Goal: Participate in discussion: Engage in conversation with other users on a specific topic

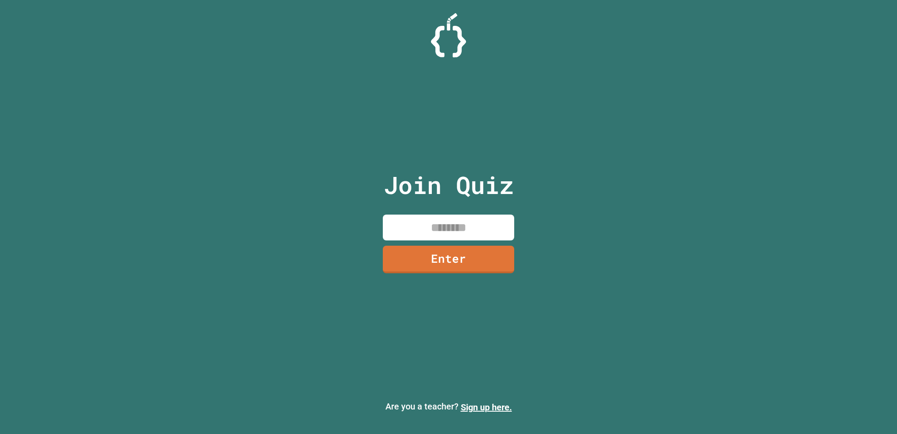
click at [452, 222] on input at bounding box center [448, 228] width 131 height 26
type input "********"
click at [462, 250] on link "Enter" at bounding box center [449, 258] width 124 height 29
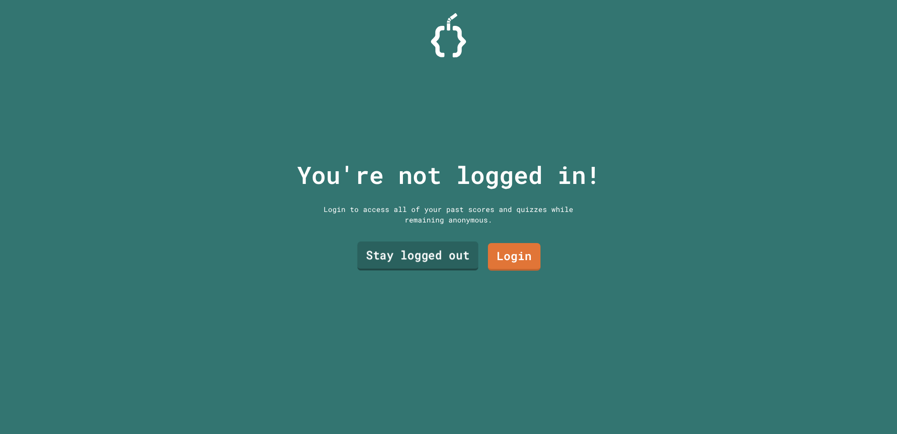
click at [469, 252] on link "Stay logged out" at bounding box center [418, 256] width 121 height 29
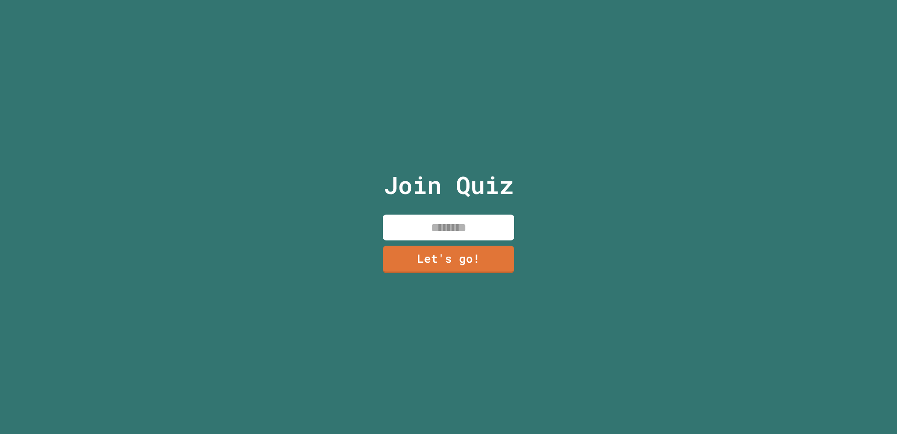
click at [457, 231] on input at bounding box center [448, 228] width 131 height 26
type input "********"
click at [471, 248] on link "Let's go!" at bounding box center [448, 258] width 131 height 29
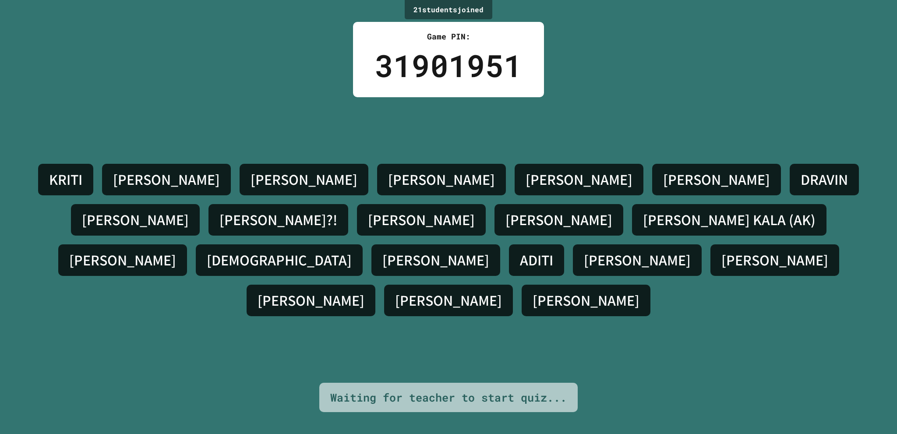
click at [348, 213] on div "[PERSON_NAME]?!" at bounding box center [279, 220] width 140 height 32
click at [486, 216] on div "[PERSON_NAME]" at bounding box center [421, 220] width 129 height 32
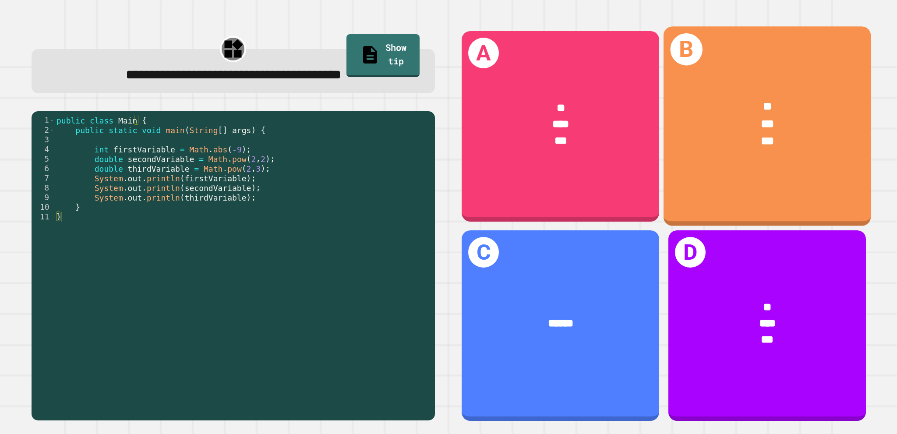
click at [757, 148] on div "** *** ***" at bounding box center [766, 124] width 207 height 97
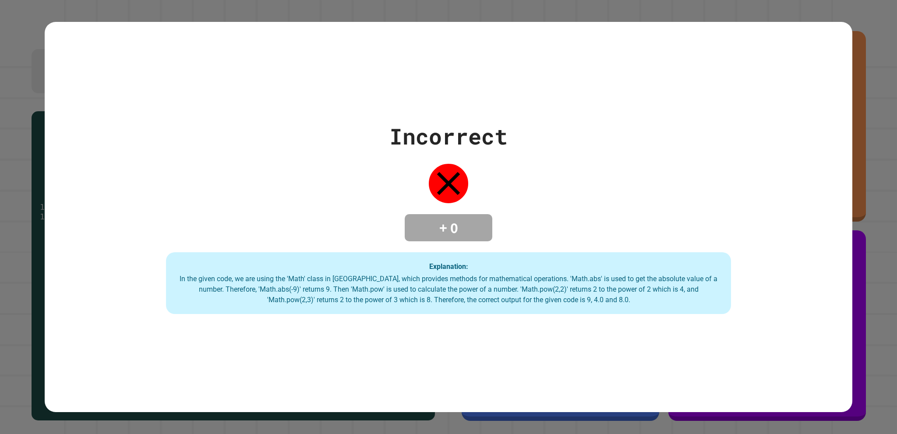
click at [665, 282] on div "In the given code, we are using the 'Math' class in [GEOGRAPHIC_DATA], which pr…" at bounding box center [449, 290] width 548 height 32
drag, startPoint x: 840, startPoint y: 209, endPoint x: 845, endPoint y: 208, distance: 5.4
click at [845, 208] on div "Incorrect + 0 Explanation: In the given code, we are using the 'Math' class in …" at bounding box center [449, 217] width 808 height 195
click at [856, 206] on div "Incorrect + 0 Explanation: In the given code, we are using the 'Math' class in …" at bounding box center [448, 217] width 897 height 434
click at [838, 177] on div "Incorrect + 0 Explanation: In the given code, we are using the 'Math' class in …" at bounding box center [449, 217] width 808 height 195
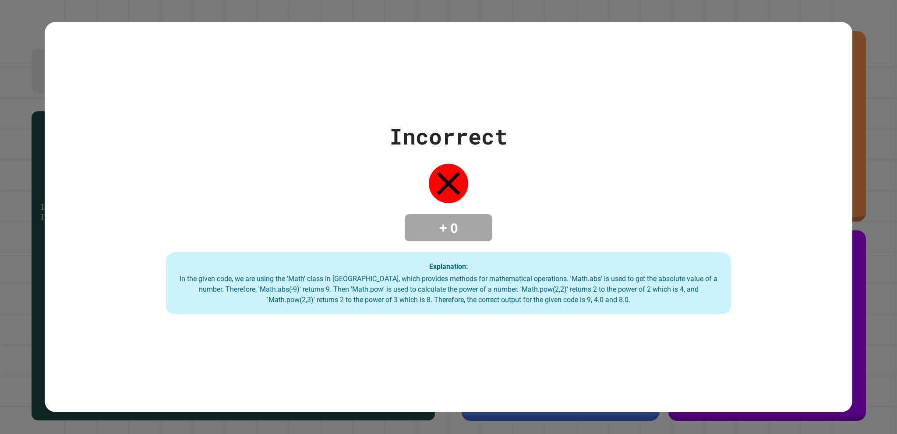
drag, startPoint x: 845, startPoint y: 234, endPoint x: 824, endPoint y: 219, distance: 25.4
click at [841, 230] on div "Incorrect + 0 Explanation: In the given code, we are using the 'Math' class in …" at bounding box center [449, 217] width 808 height 195
click at [824, 219] on div "Incorrect + 0 Explanation: In the given code, we are using the 'Math' class in …" at bounding box center [449, 217] width 808 height 195
click at [545, 201] on div "Incorrect + 0 Explanation: In the given code, we are using the 'Math' class in …" at bounding box center [449, 217] width 808 height 195
click at [520, 205] on div "Incorrect + 0 Explanation: In the given code, we are using the 'Math' class in …" at bounding box center [449, 217] width 808 height 195
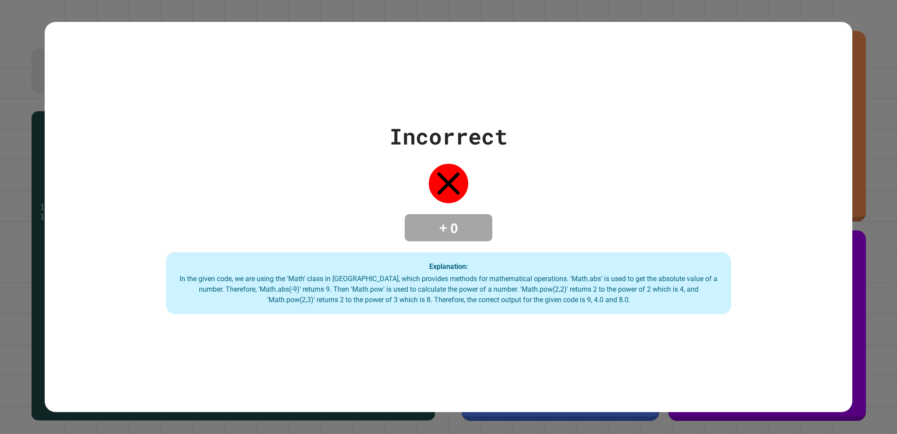
click at [531, 206] on div "Incorrect + 0 Explanation: In the given code, we are using the 'Math' class in …" at bounding box center [449, 217] width 808 height 195
drag, startPoint x: 531, startPoint y: 207, endPoint x: 531, endPoint y: 164, distance: 42.5
click at [531, 164] on div "Incorrect + 0 Explanation: In the given code, we are using the 'Math' class in …" at bounding box center [449, 217] width 808 height 195
click at [526, 111] on div "Incorrect + 0 Explanation: In the given code, we are using the 'Math' class in …" at bounding box center [449, 217] width 808 height 391
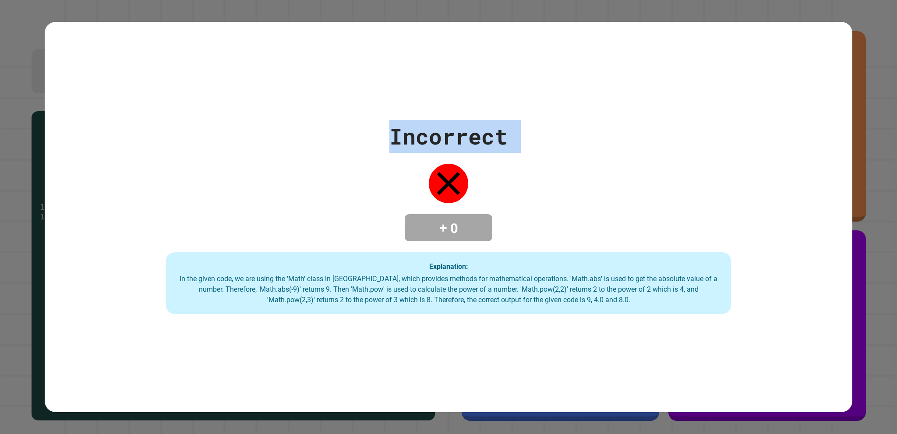
click at [526, 111] on div "Incorrect + 0 Explanation: In the given code, we are using the 'Math' class in …" at bounding box center [449, 217] width 808 height 391
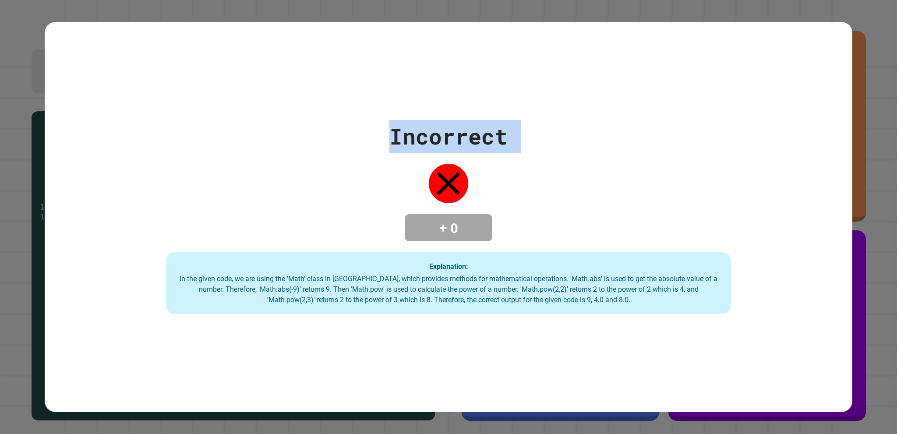
click at [610, 99] on div "Incorrect + 0 Explanation: In the given code, we are using the 'Math' class in …" at bounding box center [449, 217] width 808 height 391
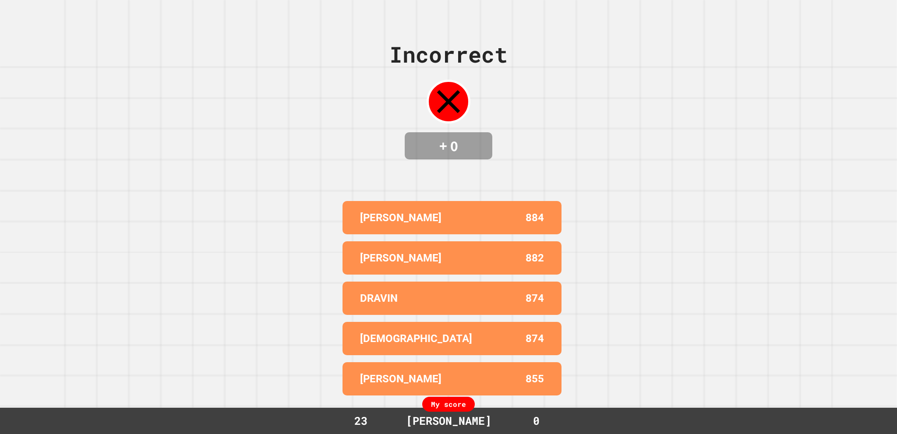
click at [620, 93] on div "Incorrect + 0 [PERSON_NAME] 884 [PERSON_NAME] 882 DRAVIN 874 [PERSON_NAME] 874 …" at bounding box center [448, 217] width 897 height 434
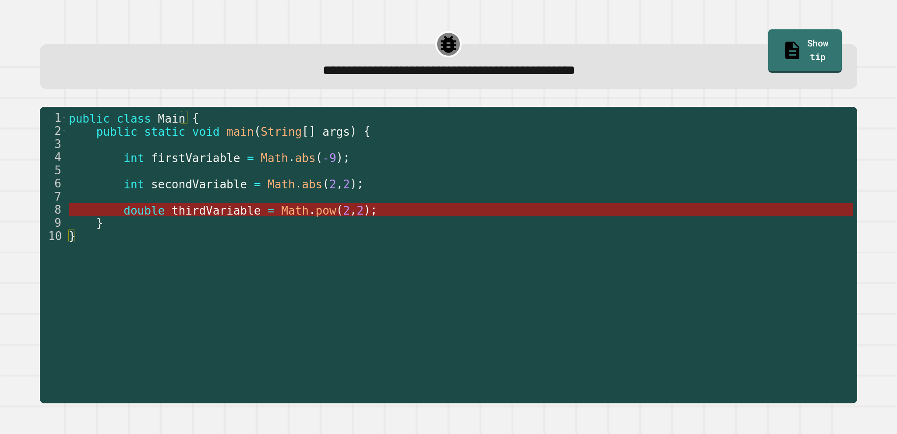
click at [282, 209] on span "Math" at bounding box center [296, 210] width 28 height 13
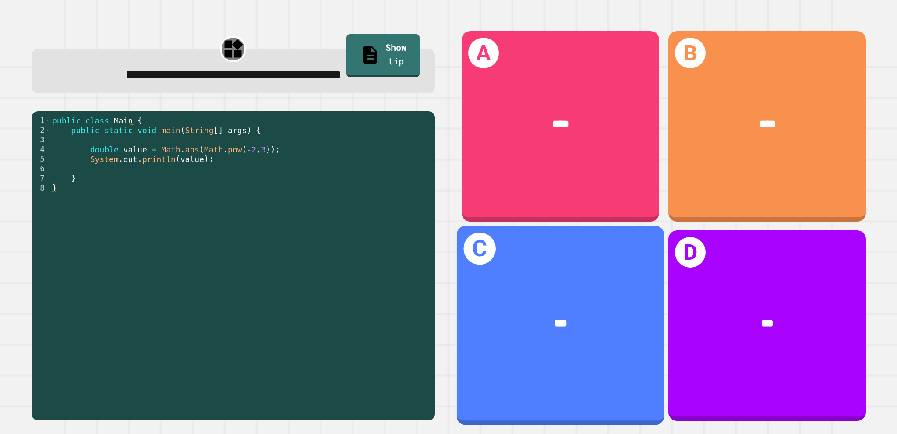
click at [541, 292] on div "***" at bounding box center [560, 323] width 207 height 63
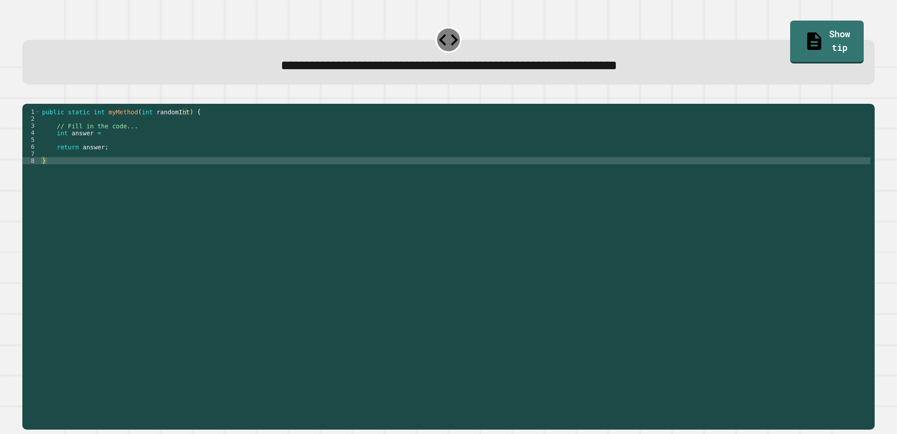
click at [100, 189] on div "public static int myMethod ( int randomInt ) { // Fill in the code... int answe…" at bounding box center [455, 255] width 830 height 294
click at [120, 149] on div "public static int myMethod ( int randomInt ) { // Fill in the code... int answe…" at bounding box center [455, 255] width 830 height 294
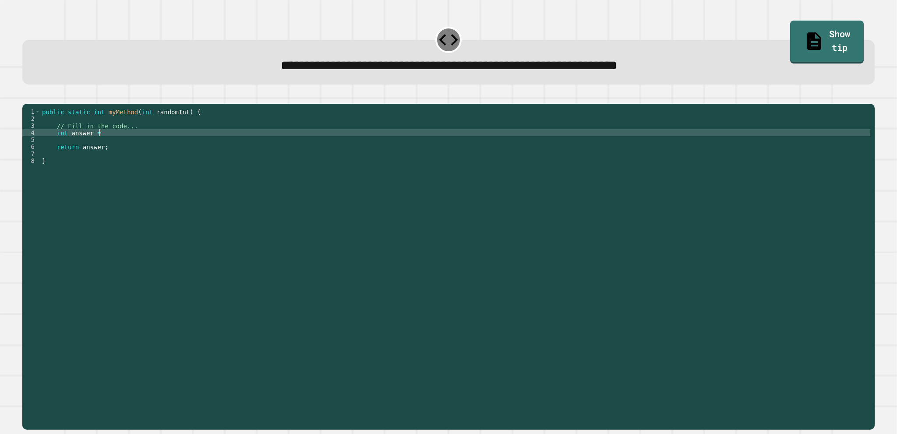
click at [73, 171] on div "public static int myMethod ( int randomInt ) { // Fill in the code... int answe…" at bounding box center [455, 255] width 830 height 294
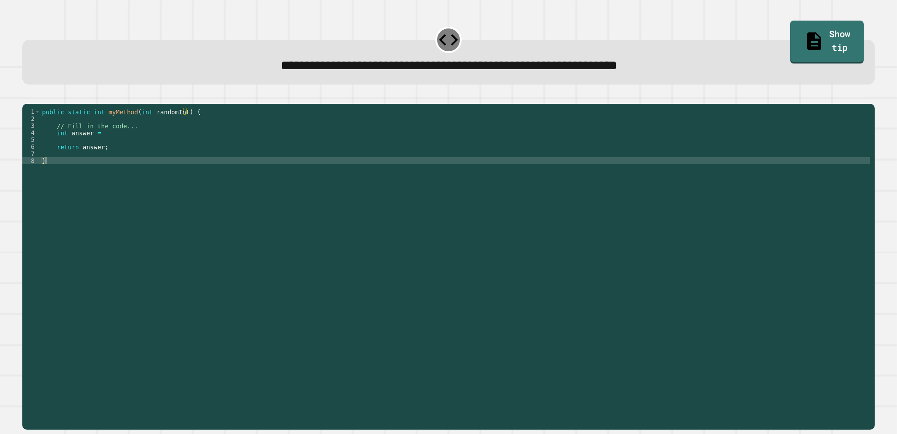
click at [77, 171] on div "public static int myMethod ( int randomInt ) { // Fill in the code... int answe…" at bounding box center [455, 255] width 830 height 294
click at [81, 168] on div "public static int myMethod ( int randomInt ) { // Fill in the code... int answe…" at bounding box center [455, 255] width 830 height 294
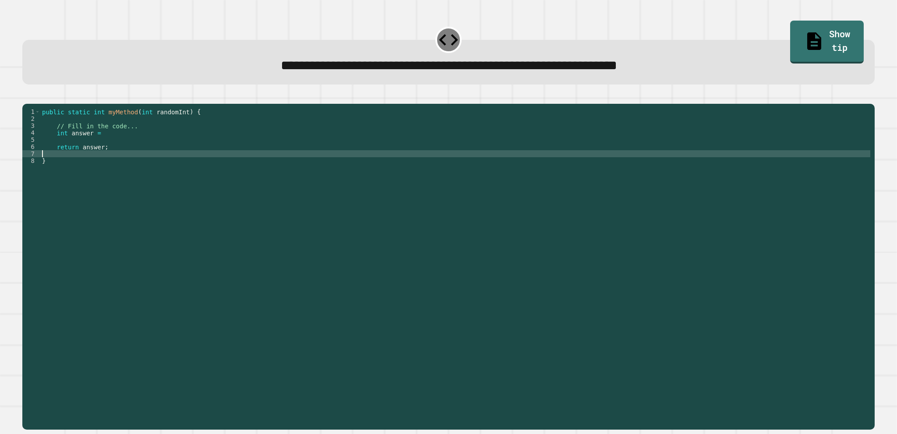
click at [112, 145] on div "public static int myMethod ( int randomInt ) { // Fill in the code... int answe…" at bounding box center [455, 255] width 830 height 294
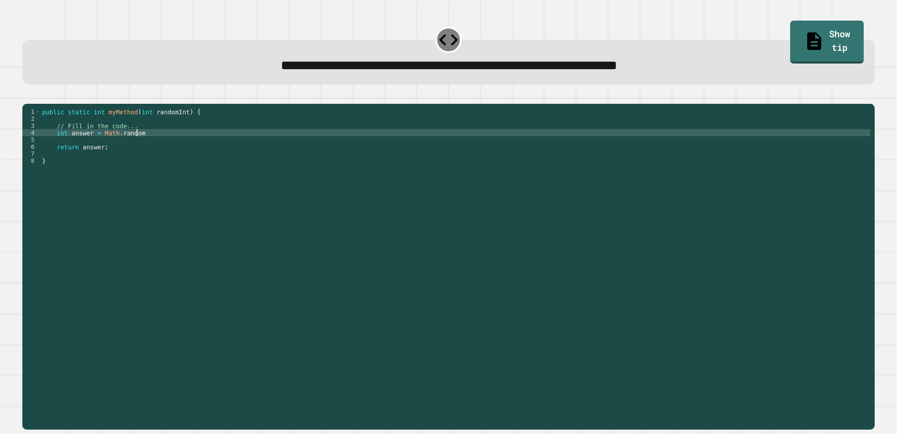
scroll to position [0, 6]
type textarea "**********"
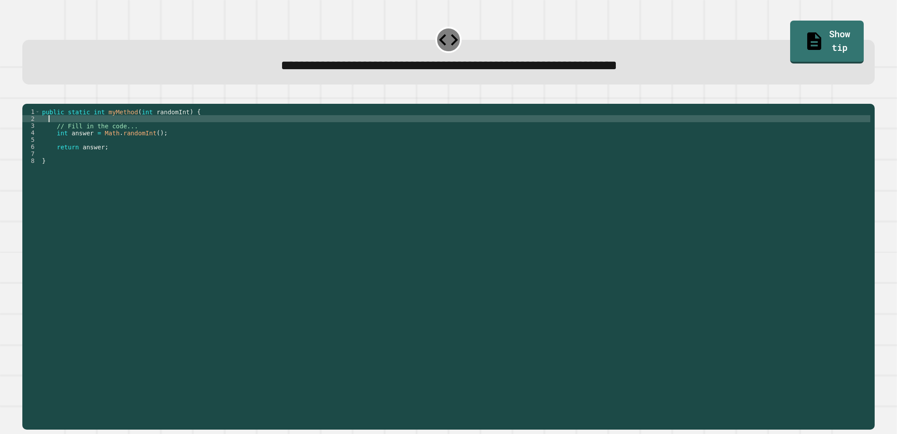
click at [117, 129] on div "public static int myMethod ( int randomInt ) { // Fill in the code... int answe…" at bounding box center [455, 255] width 830 height 294
click at [119, 128] on div "public static int myMethod ( int randomInt ) { // Fill in the code... int answe…" at bounding box center [455, 255] width 830 height 294
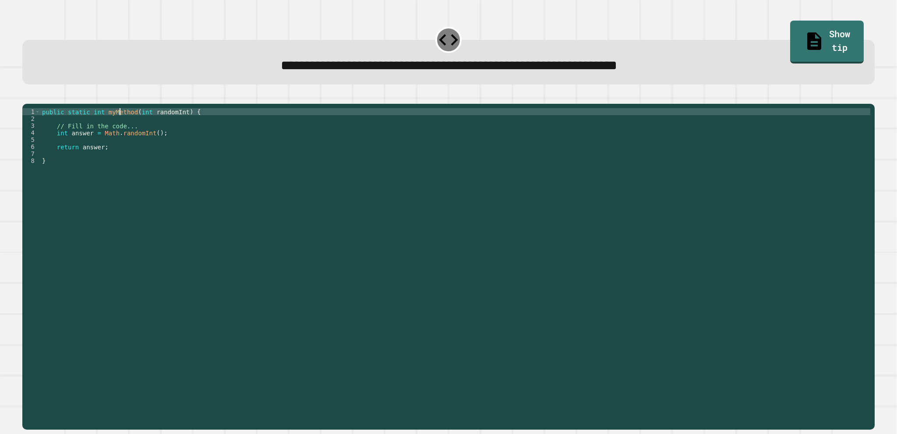
click at [119, 128] on div "public static int myMethod ( int randomInt ) { // Fill in the code... int answe…" at bounding box center [455, 255] width 830 height 294
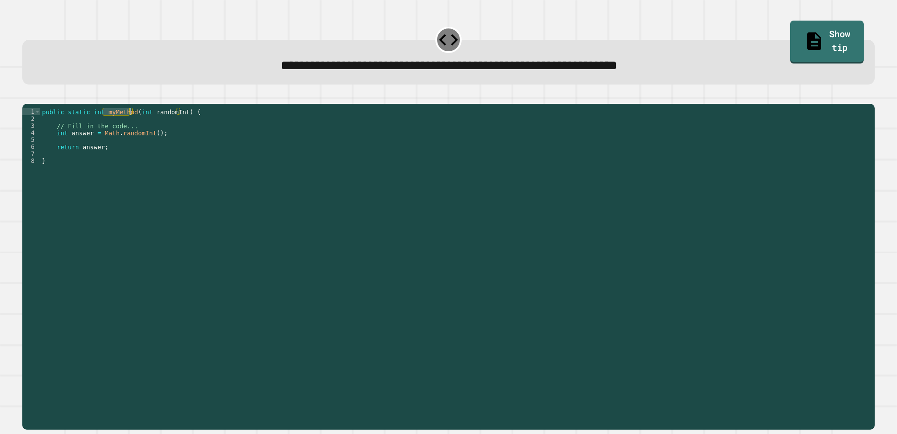
click at [78, 173] on div "public static int myMethod ( int randomInt ) { // Fill in the code... int answe…" at bounding box center [455, 255] width 830 height 294
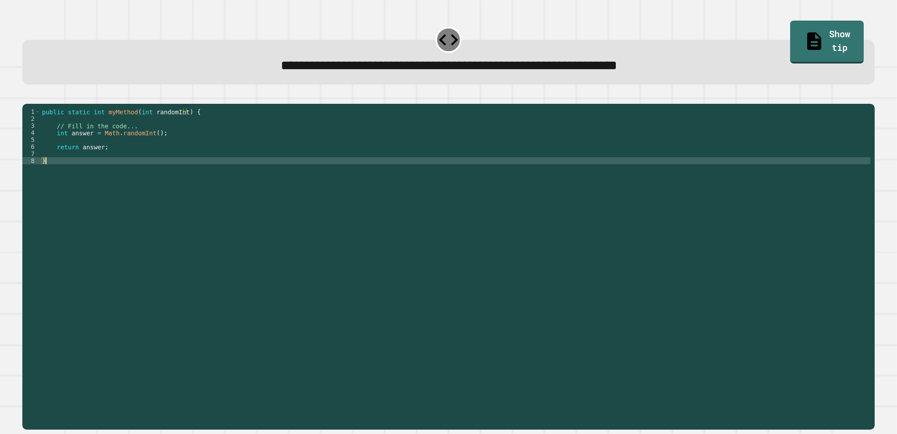
click at [85, 169] on div "public static int myMethod ( int randomInt ) { // Fill in the code... int answe…" at bounding box center [455, 255] width 830 height 294
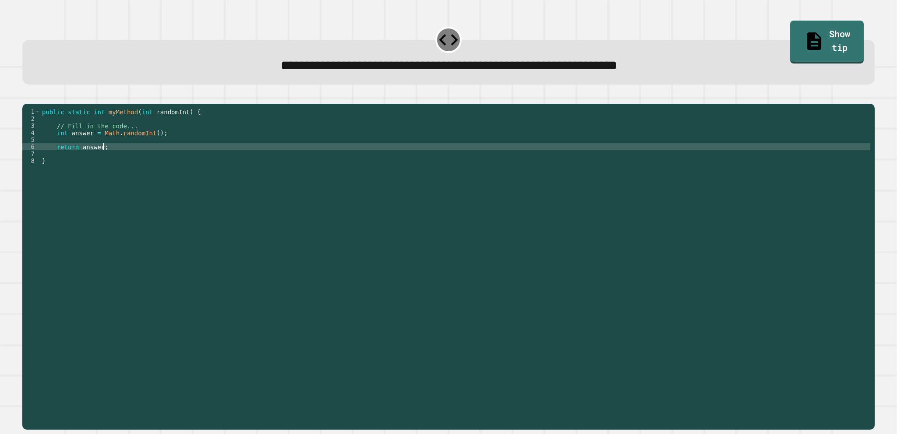
click at [136, 162] on div "public static int myMethod ( int randomInt ) { // Fill in the code... int answe…" at bounding box center [455, 255] width 830 height 294
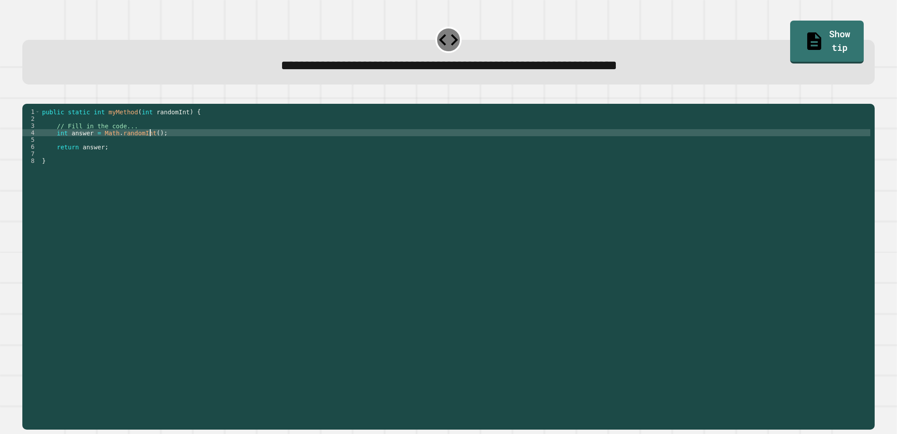
click at [150, 145] on div "public static int myMethod ( int randomInt ) { // Fill in the code... int answe…" at bounding box center [455, 255] width 830 height 294
click at [115, 168] on div "public static int myMethod ( int randomInt ) { // Fill in the code... int answe…" at bounding box center [455, 255] width 830 height 294
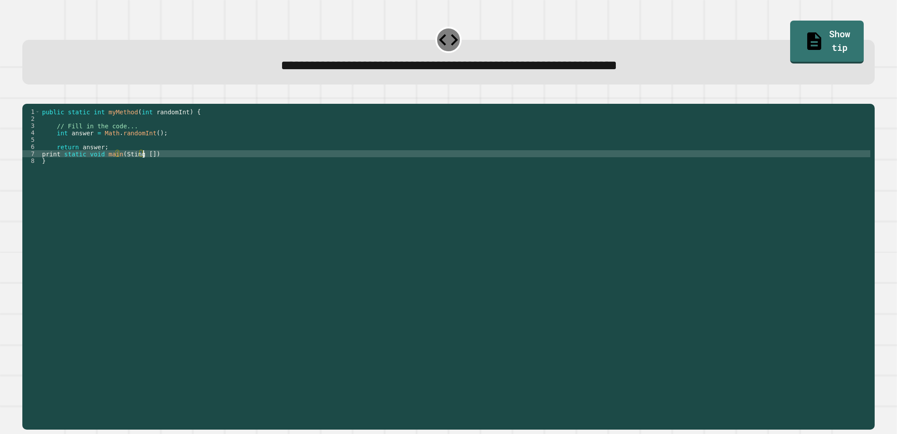
scroll to position [0, 7]
type textarea "**********"
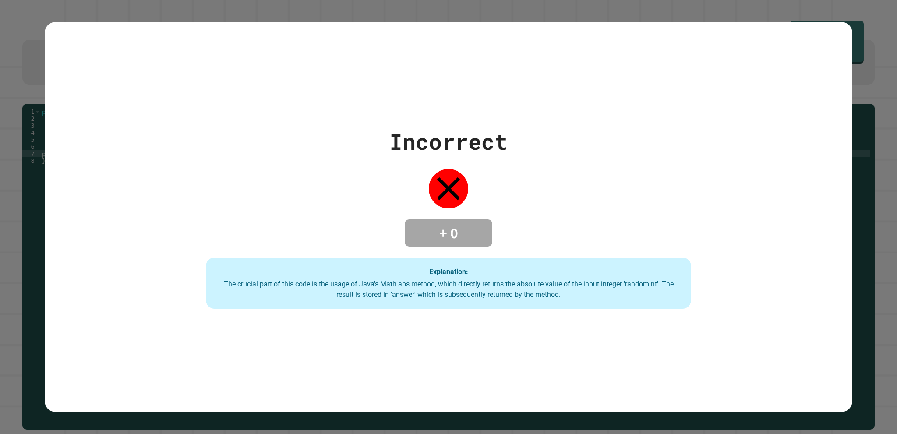
scroll to position [0, 8]
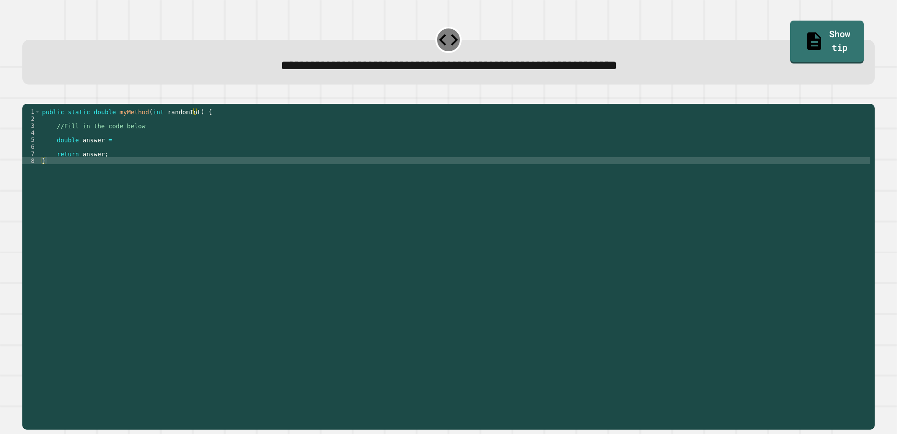
click at [131, 154] on div "public static double myMethod ( int randomInt ) { //Fill in the code below doub…" at bounding box center [455, 255] width 830 height 294
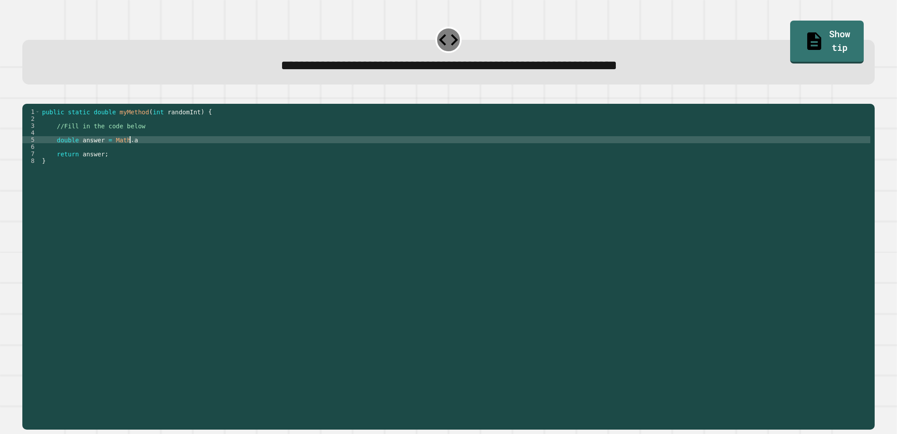
scroll to position [0, 6]
type textarea "**********"
click at [119, 165] on div "public static double myMethod ( int randomInt ) { //Fill in the code below doub…" at bounding box center [455, 255] width 830 height 294
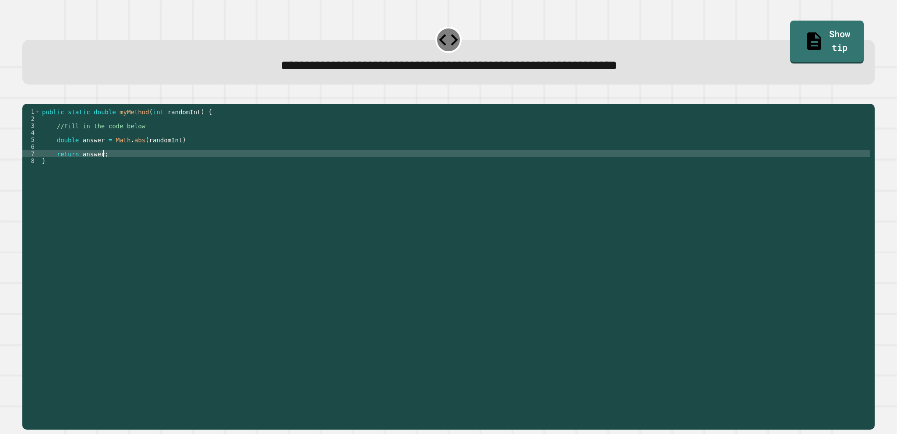
scroll to position [0, 4]
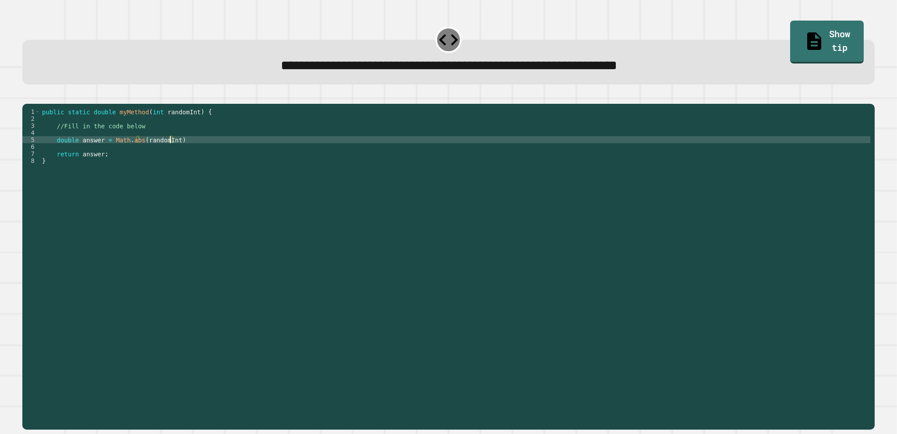
click at [170, 155] on div "public static double myMethod ( int randomInt ) { //Fill in the code below doub…" at bounding box center [455, 255] width 830 height 294
click at [162, 162] on div "public static double myMethod ( int randomInt ) { //Fill in the code below doub…" at bounding box center [455, 255] width 830 height 294
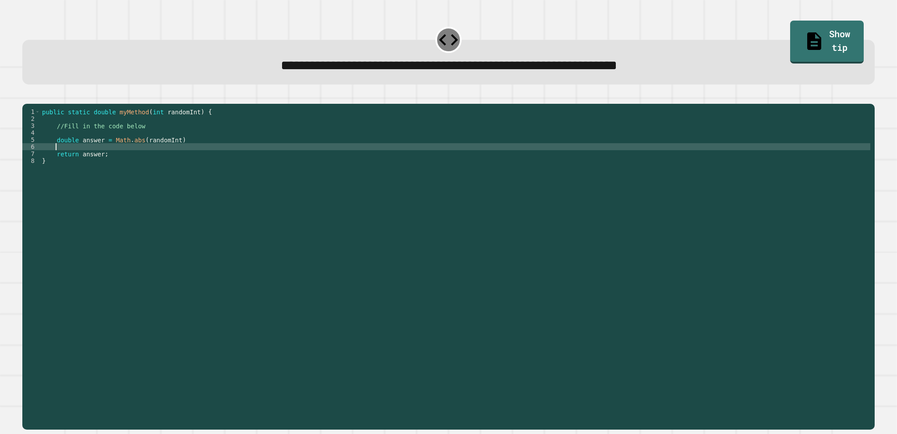
scroll to position [0, 0]
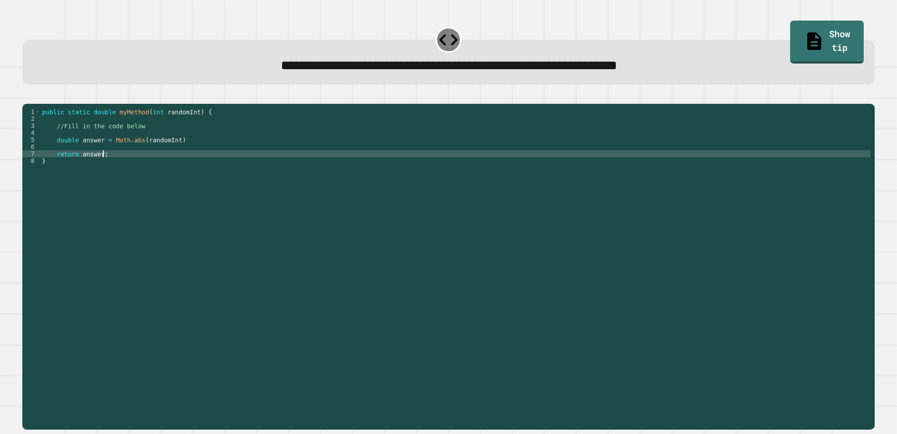
click at [177, 165] on div "public static double myMethod ( int randomInt ) { //Fill in the code below doub…" at bounding box center [455, 255] width 830 height 294
click at [150, 164] on div "public static double myMethod ( int randomInt ) { //Fill in the code below doub…" at bounding box center [455, 255] width 830 height 294
click at [152, 161] on div "public static double myMethod ( int randomInt ) { //Fill in the code below doub…" at bounding box center [455, 255] width 830 height 294
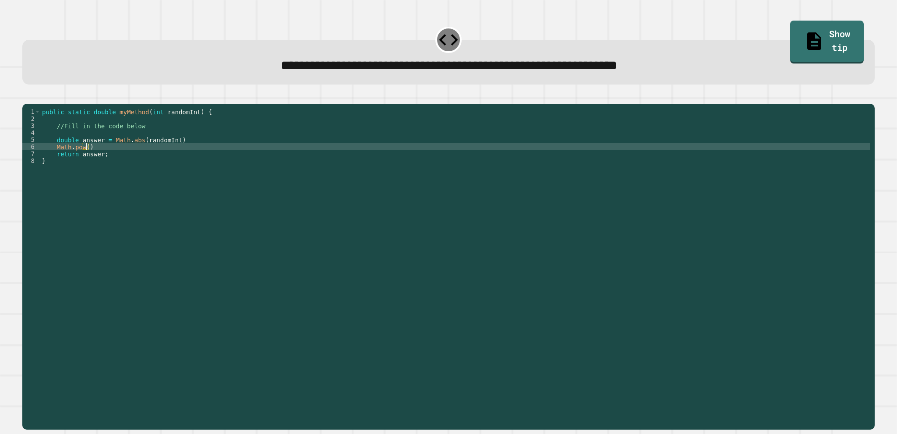
scroll to position [0, 2]
type textarea "********"
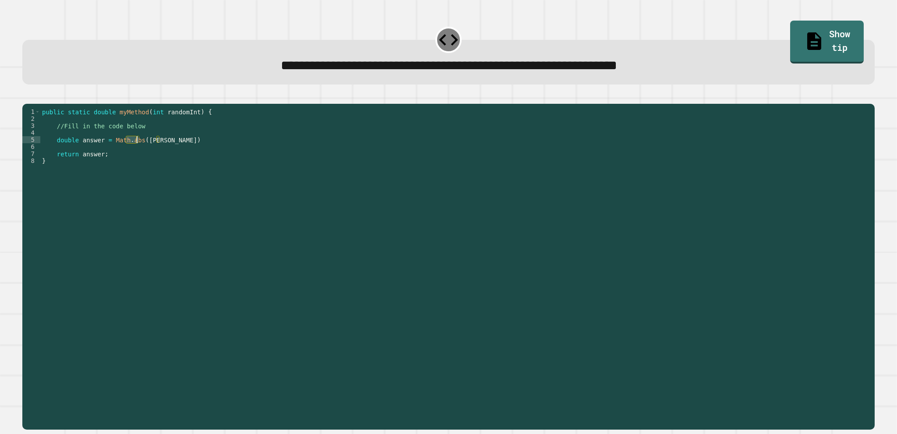
drag, startPoint x: 126, startPoint y: 154, endPoint x: 135, endPoint y: 152, distance: 9.4
click at [135, 152] on div "public static double myMethod ( int randomInt ) { //Fill in the code below doub…" at bounding box center [455, 255] width 830 height 294
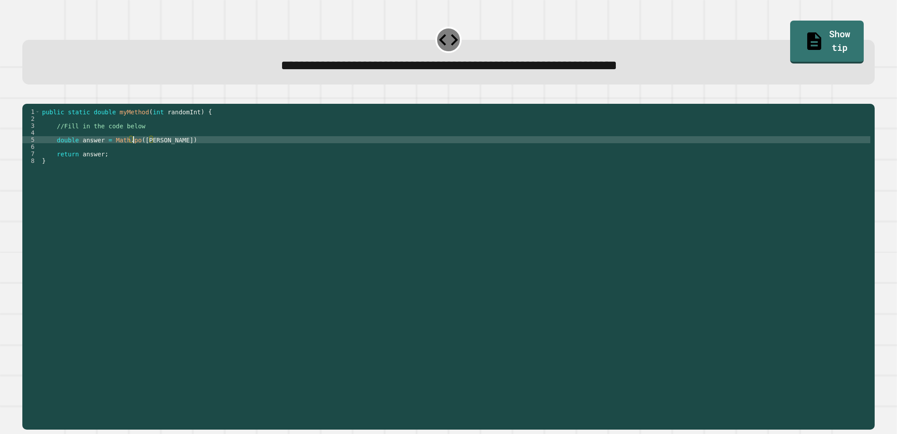
scroll to position [0, 7]
click at [140, 152] on div "public static double myMethod ( int randomInt ) { //Fill in the code below doub…" at bounding box center [455, 255] width 830 height 294
click at [143, 151] on div "public static double myMethod ( int randomInt ) { //Fill in the code below doub…" at bounding box center [455, 255] width 830 height 294
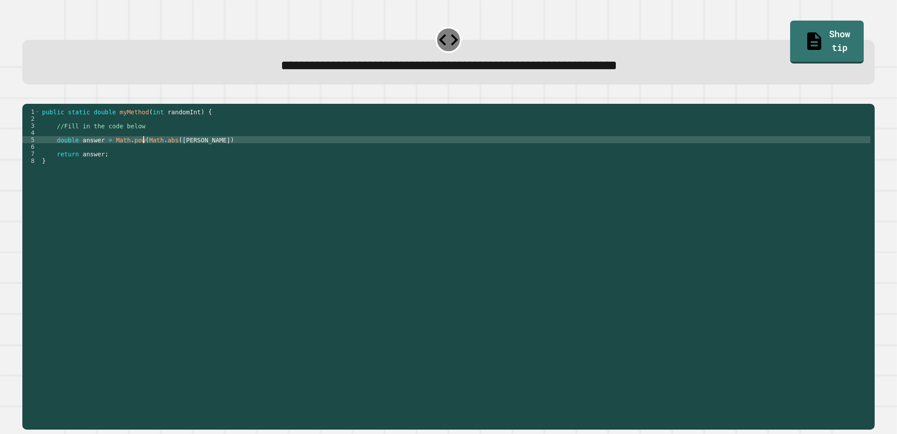
click at [188, 152] on div "public static double myMethod ( int randomInt ) { //Fill in the code below doub…" at bounding box center [455, 255] width 830 height 294
type textarea "**********"
click at [226, 172] on div "public static double myMethod ( int randomInt ) { //Fill in the code below doub…" at bounding box center [455, 255] width 830 height 294
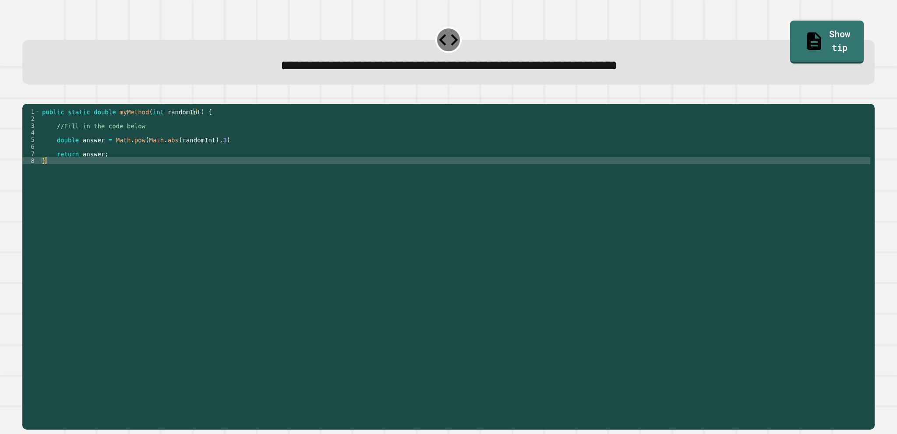
click at [226, 159] on div "public static double myMethod ( int randomInt ) { //Fill in the code below doub…" at bounding box center [455, 255] width 830 height 294
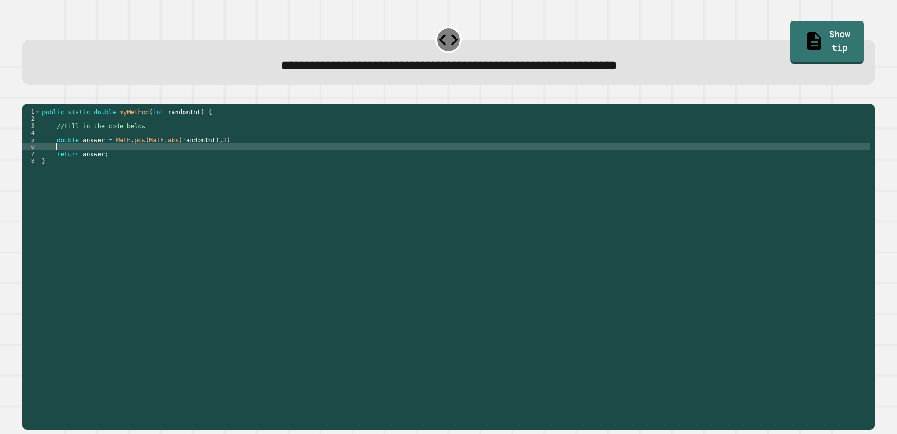
click at [27, 97] on icon "button" at bounding box center [27, 97] width 0 height 0
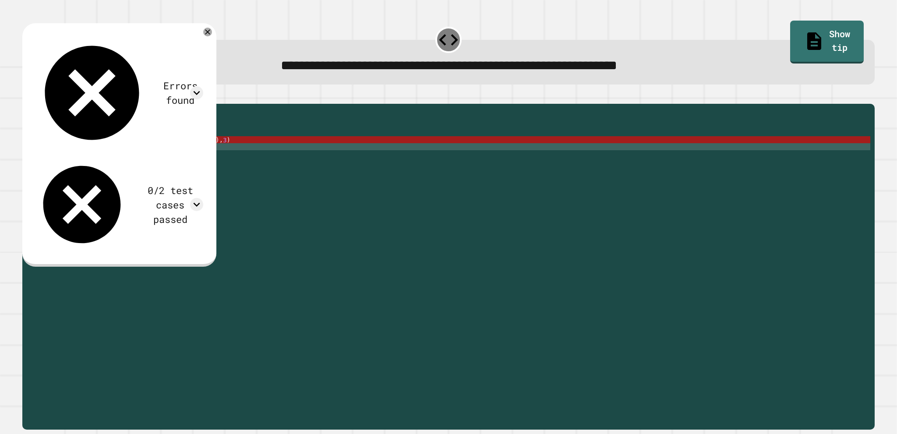
click at [206, 152] on div "public static double myMethod ( int randomInt ) { //Fill in the code below doub…" at bounding box center [455, 255] width 830 height 294
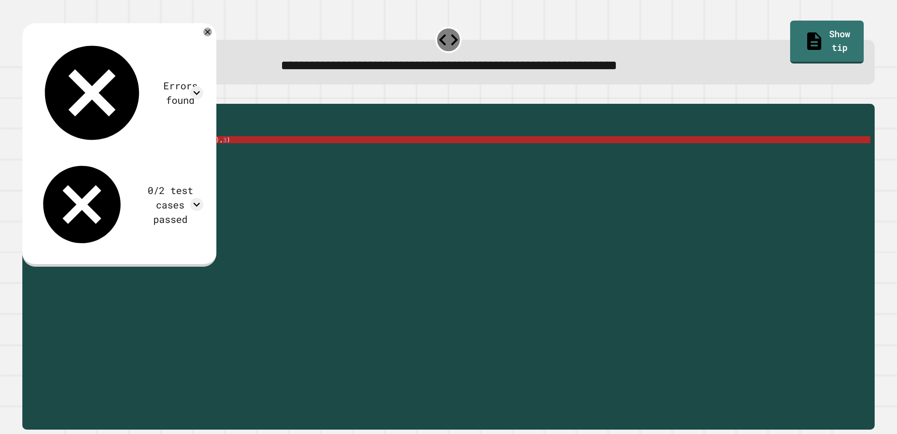
click at [208, 35] on div "Errors found /Main.java:5: error: ';' expected double answer = Math.pow(Math.ab…" at bounding box center [119, 143] width 177 height 223
click at [213, 33] on icon at bounding box center [207, 32] width 11 height 11
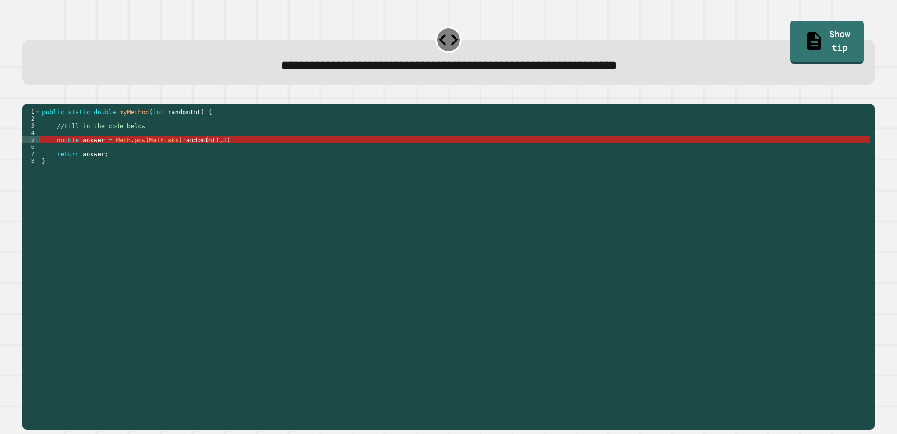
click at [186, 154] on div "public static double myMethod ( int randomInt ) { //Fill in the code below doub…" at bounding box center [455, 255] width 830 height 294
click at [210, 152] on div "public static double myMethod ( int randomInt ) { //Fill in the code below doub…" at bounding box center [455, 255] width 830 height 294
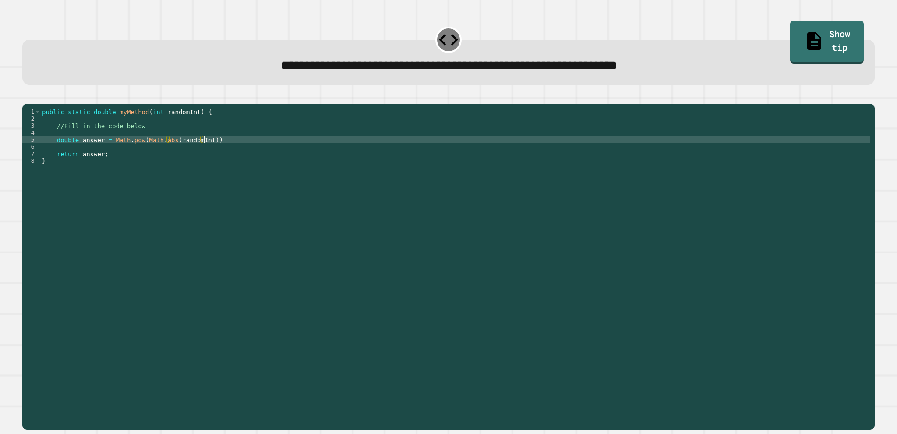
click at [215, 154] on div "public static double myMethod ( int randomInt ) { //Fill in the code below doub…" at bounding box center [455, 255] width 830 height 294
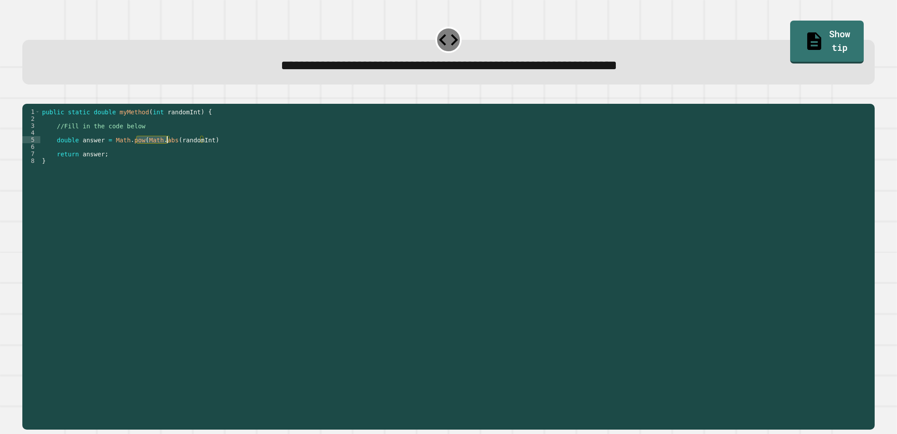
drag, startPoint x: 137, startPoint y: 152, endPoint x: 166, endPoint y: 153, distance: 29.4
click at [166, 153] on div "public static double myMethod ( int randomInt ) { //Fill in the code below doub…" at bounding box center [455, 255] width 830 height 294
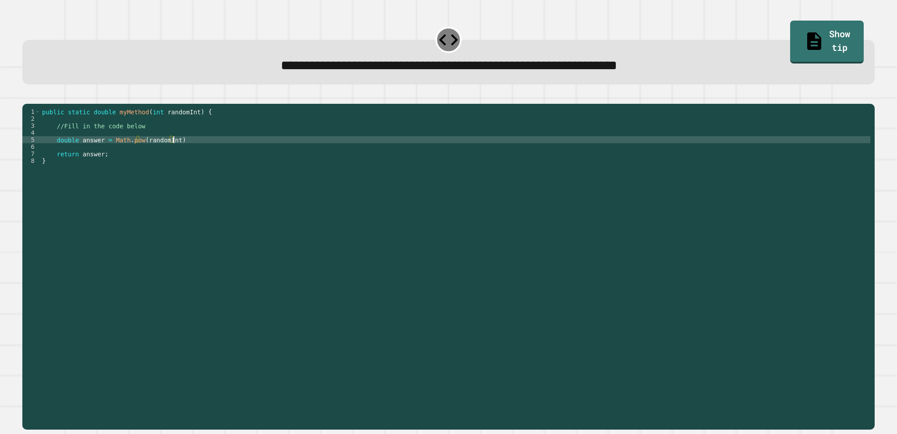
click at [205, 156] on div "public static double myMethod ( int randomInt ) { //Fill in the code below doub…" at bounding box center [455, 255] width 830 height 294
click at [35, 105] on icon "button" at bounding box center [32, 102] width 5 height 6
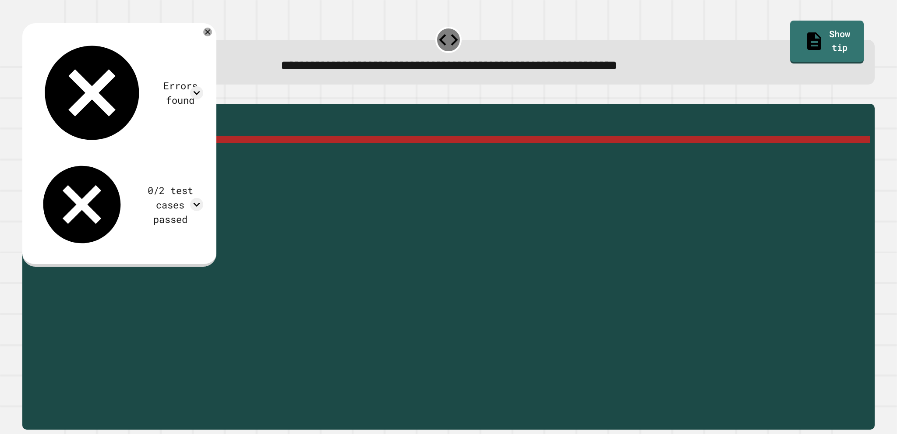
click at [170, 152] on div "public static double myMethod ( int randomInt ) { //Fill in the code below doub…" at bounding box center [455, 255] width 830 height 294
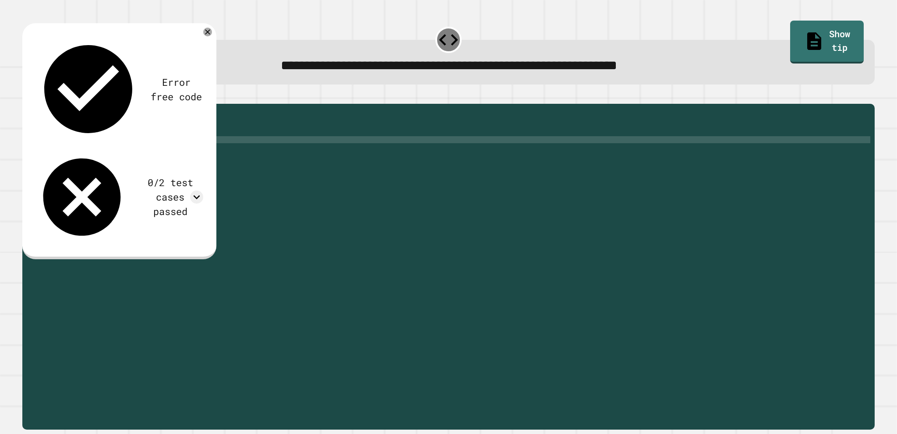
scroll to position [0, 9]
click at [35, 103] on icon "button" at bounding box center [32, 102] width 5 height 6
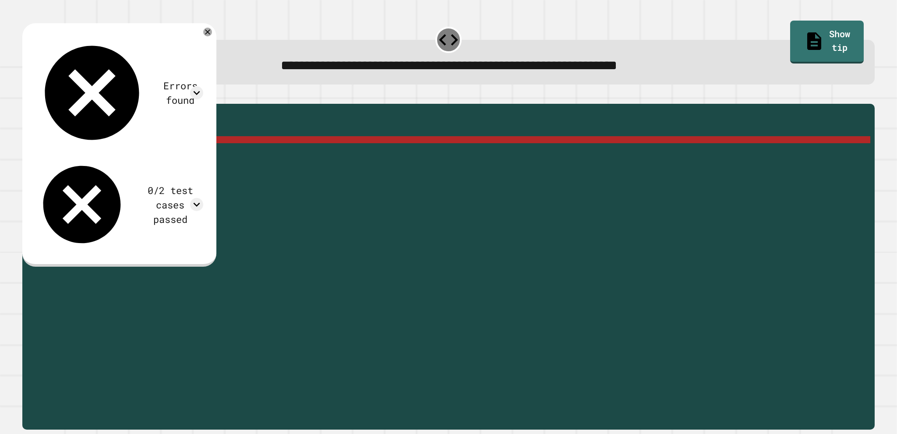
click at [195, 152] on div "public static double myMethod ( int randomInt ) { //Fill in the code below doub…" at bounding box center [455, 255] width 830 height 294
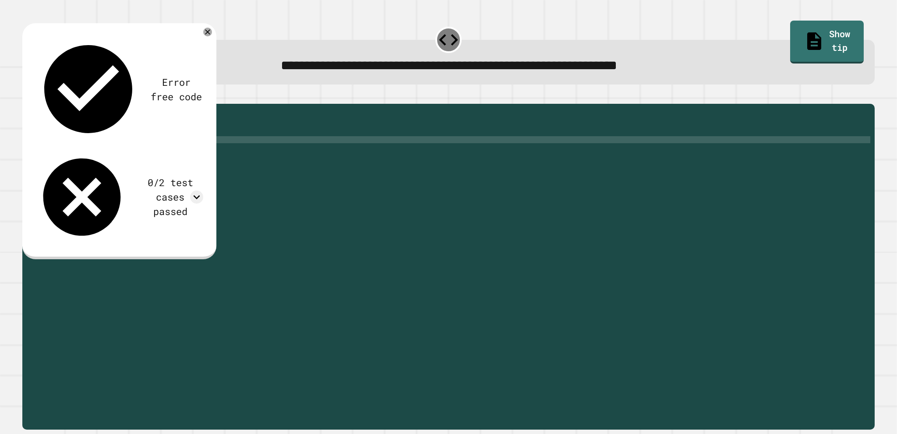
scroll to position [0, 9]
type textarea "**********"
click at [27, 97] on button "button" at bounding box center [27, 97] width 0 height 0
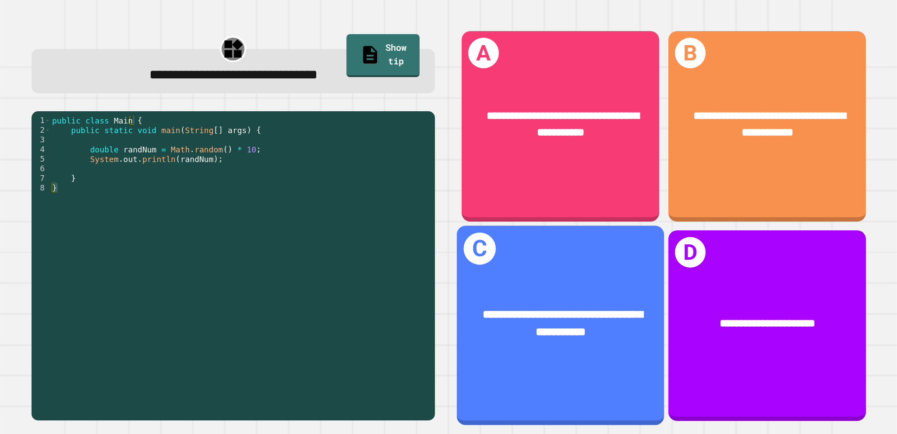
click at [549, 272] on div "**********" at bounding box center [560, 326] width 207 height 200
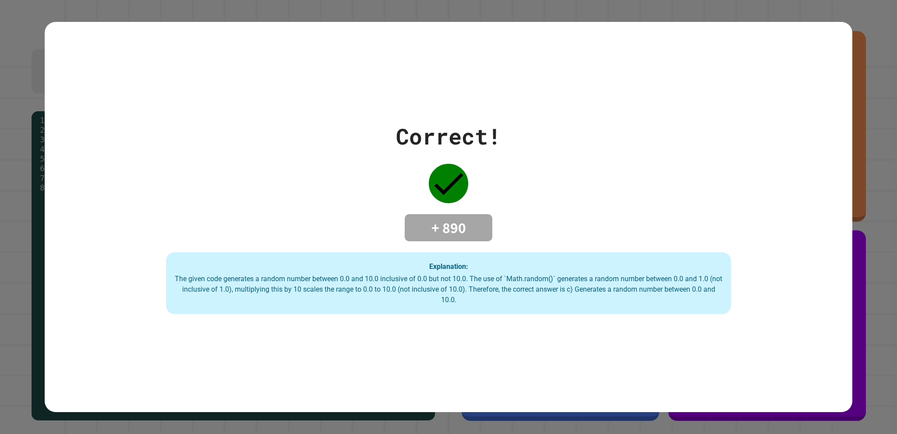
click at [549, 274] on div "The given code generates a random number between 0.0 and 10.0 inclusive of 0.0 …" at bounding box center [449, 290] width 548 height 32
click at [531, 266] on div "Explanation: The given code generates a random number between 0.0 and 10.0 incl…" at bounding box center [448, 283] width 565 height 62
drag, startPoint x: 529, startPoint y: 263, endPoint x: 549, endPoint y: 219, distance: 48.7
click at [549, 219] on div "Correct! + 890 Explanation: The given code generates a random number between 0.…" at bounding box center [449, 217] width 808 height 195
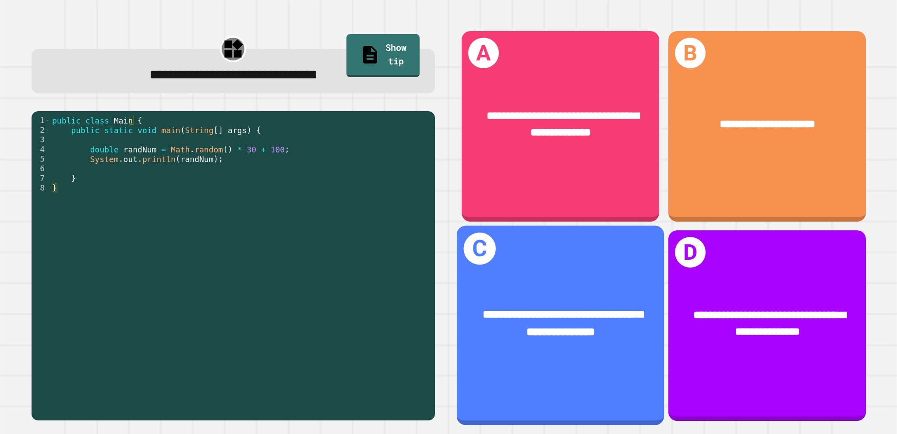
click at [586, 283] on div "**********" at bounding box center [560, 323] width 207 height 80
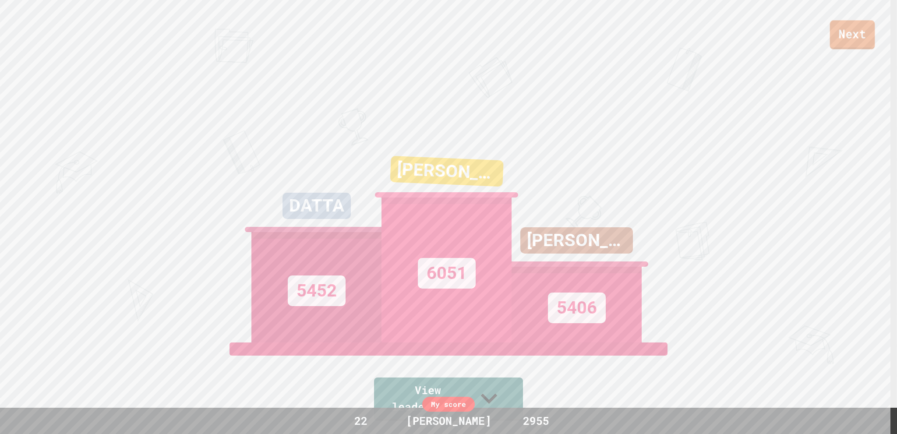
click at [871, 33] on link "Next" at bounding box center [852, 34] width 45 height 29
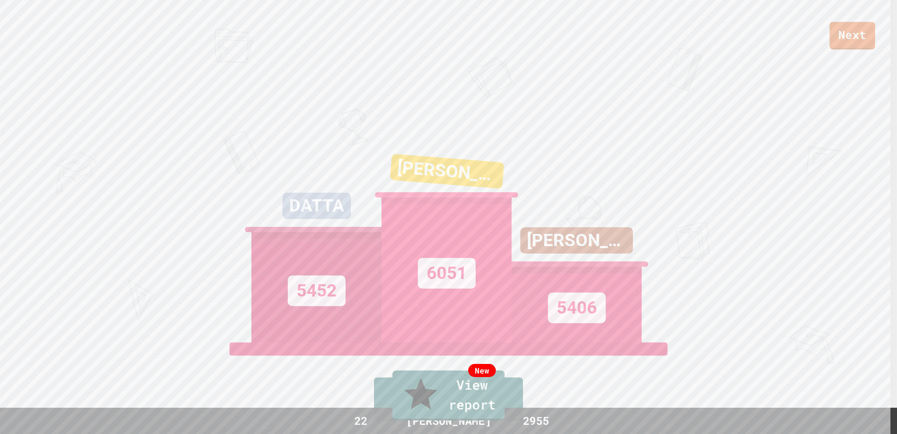
drag, startPoint x: 537, startPoint y: 236, endPoint x: 638, endPoint y: 236, distance: 101.2
click at [458, 405] on link "New View report" at bounding box center [449, 394] width 102 height 53
drag, startPoint x: 405, startPoint y: 249, endPoint x: 393, endPoint y: 195, distance: 54.8
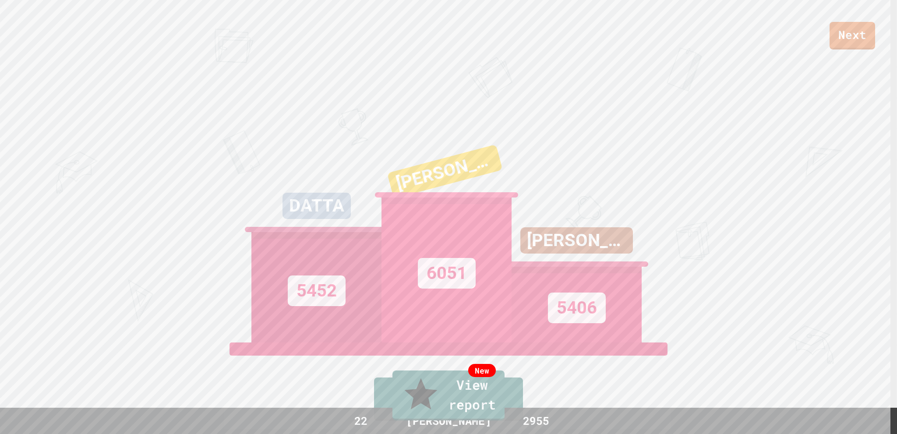
drag, startPoint x: 742, startPoint y: 199, endPoint x: 746, endPoint y: 174, distance: 25.3
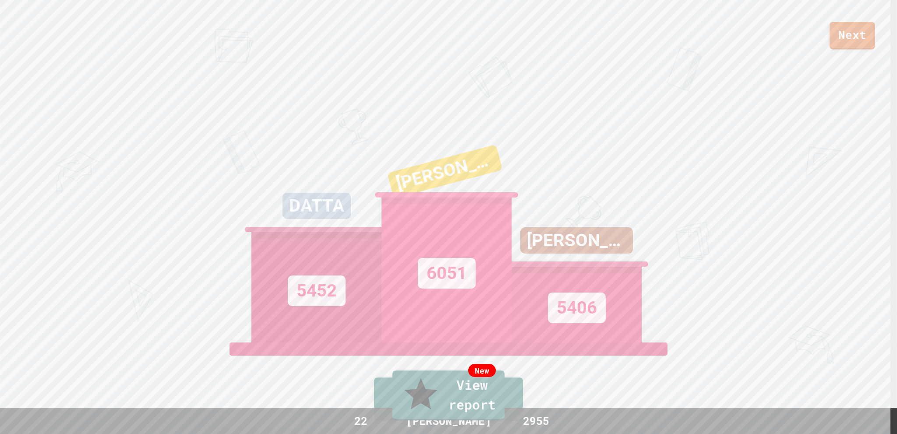
type textarea "*"
